Goal: Task Accomplishment & Management: Manage account settings

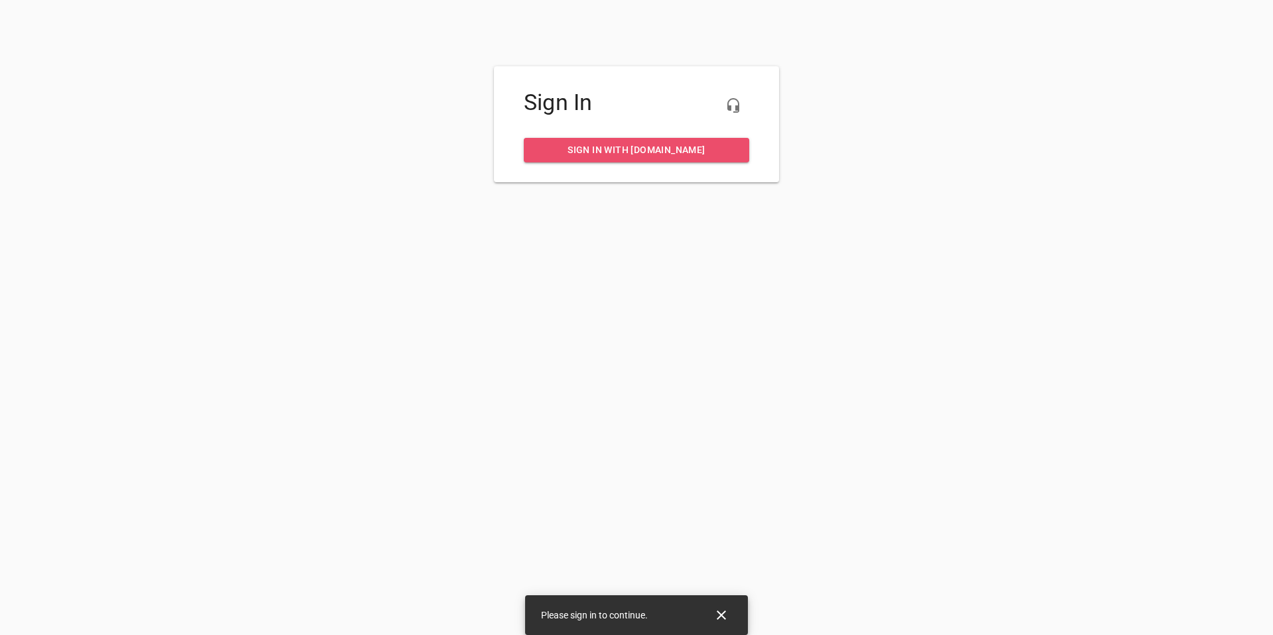
click at [654, 149] on span "Sign in with [DOMAIN_NAME]" at bounding box center [636, 150] width 204 height 17
